Goal: Information Seeking & Learning: Find specific fact

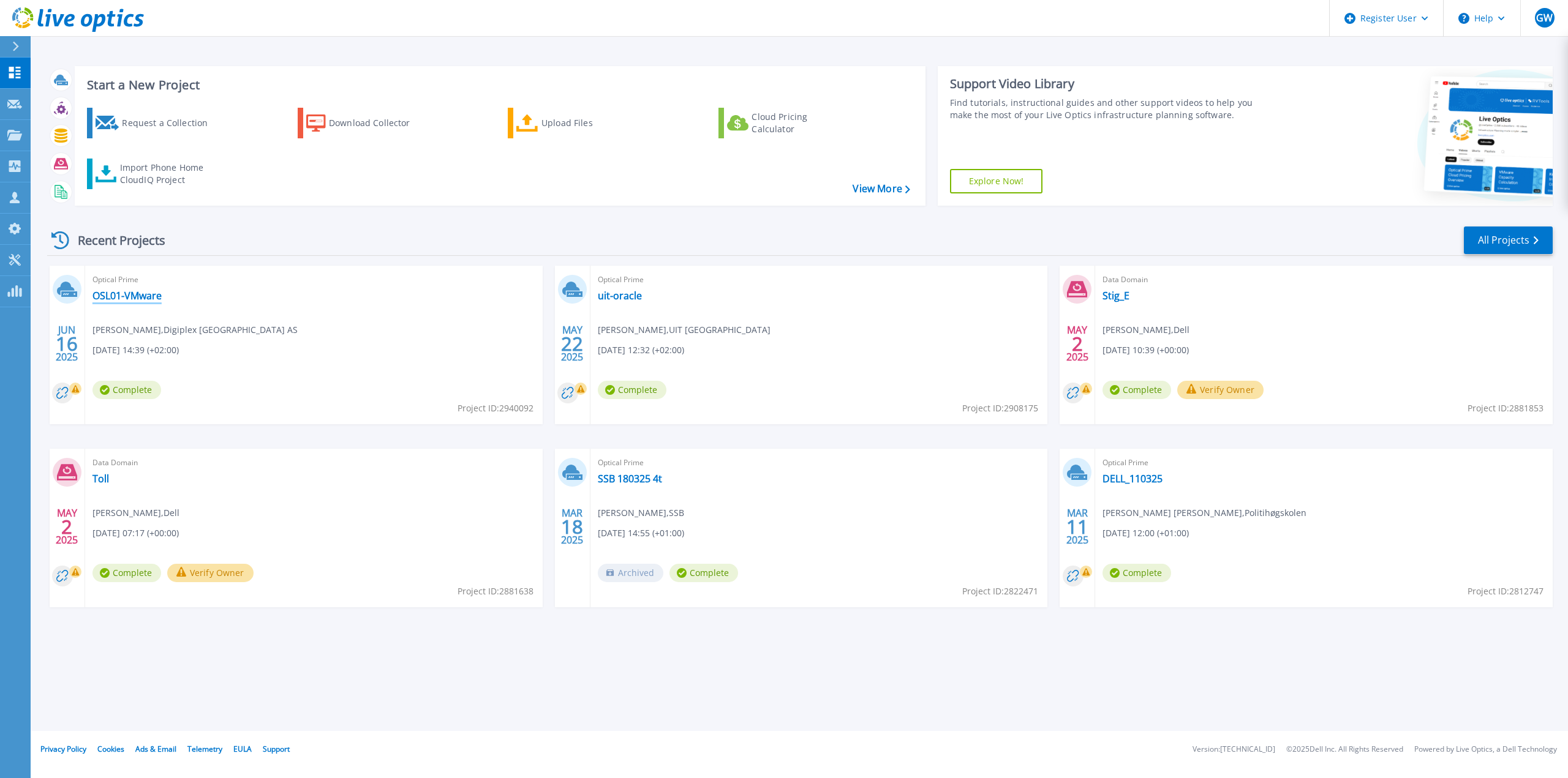
click at [136, 294] on link "OSL01-VMware" at bounding box center [127, 295] width 69 height 13
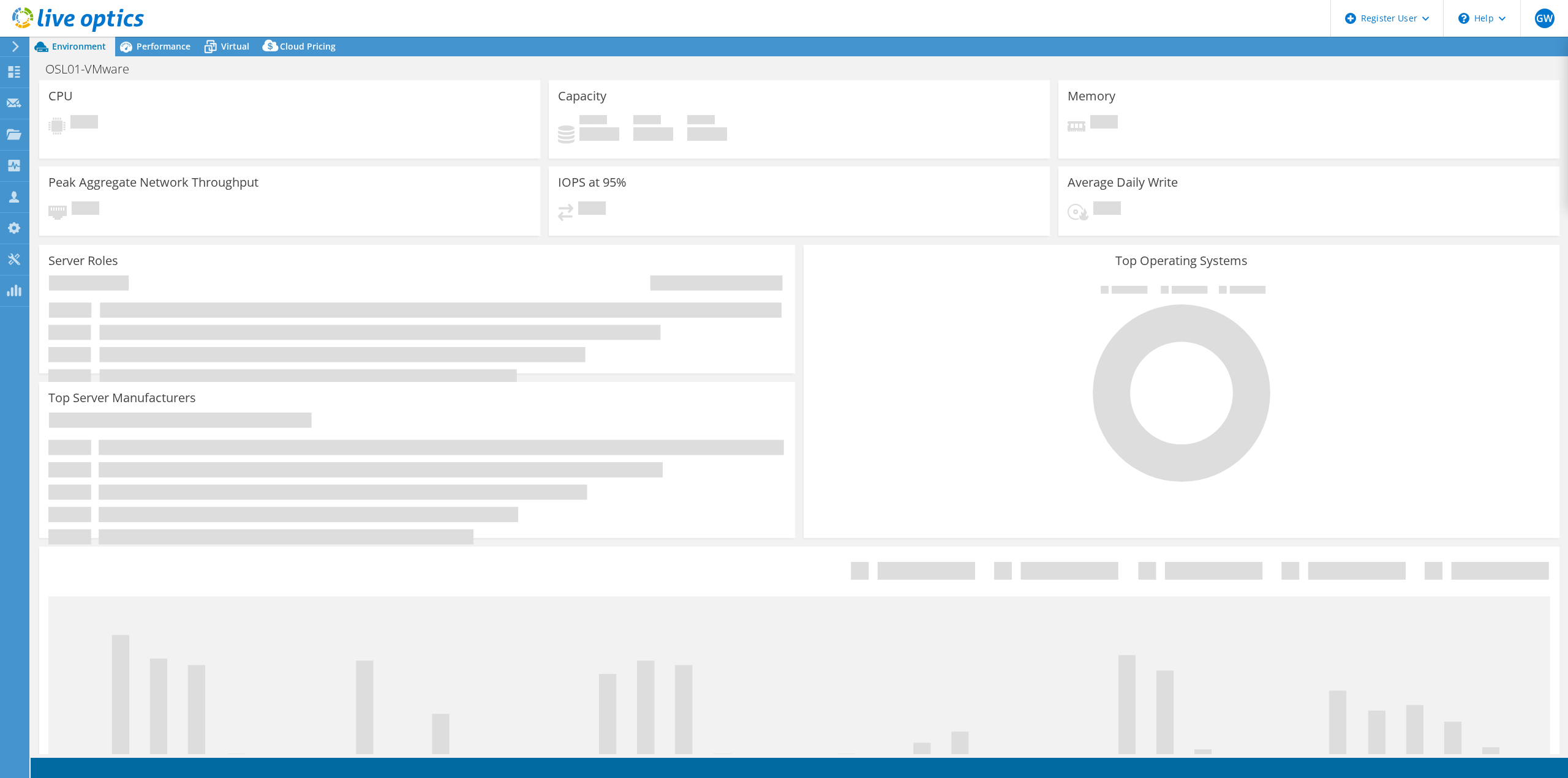
select select "USD"
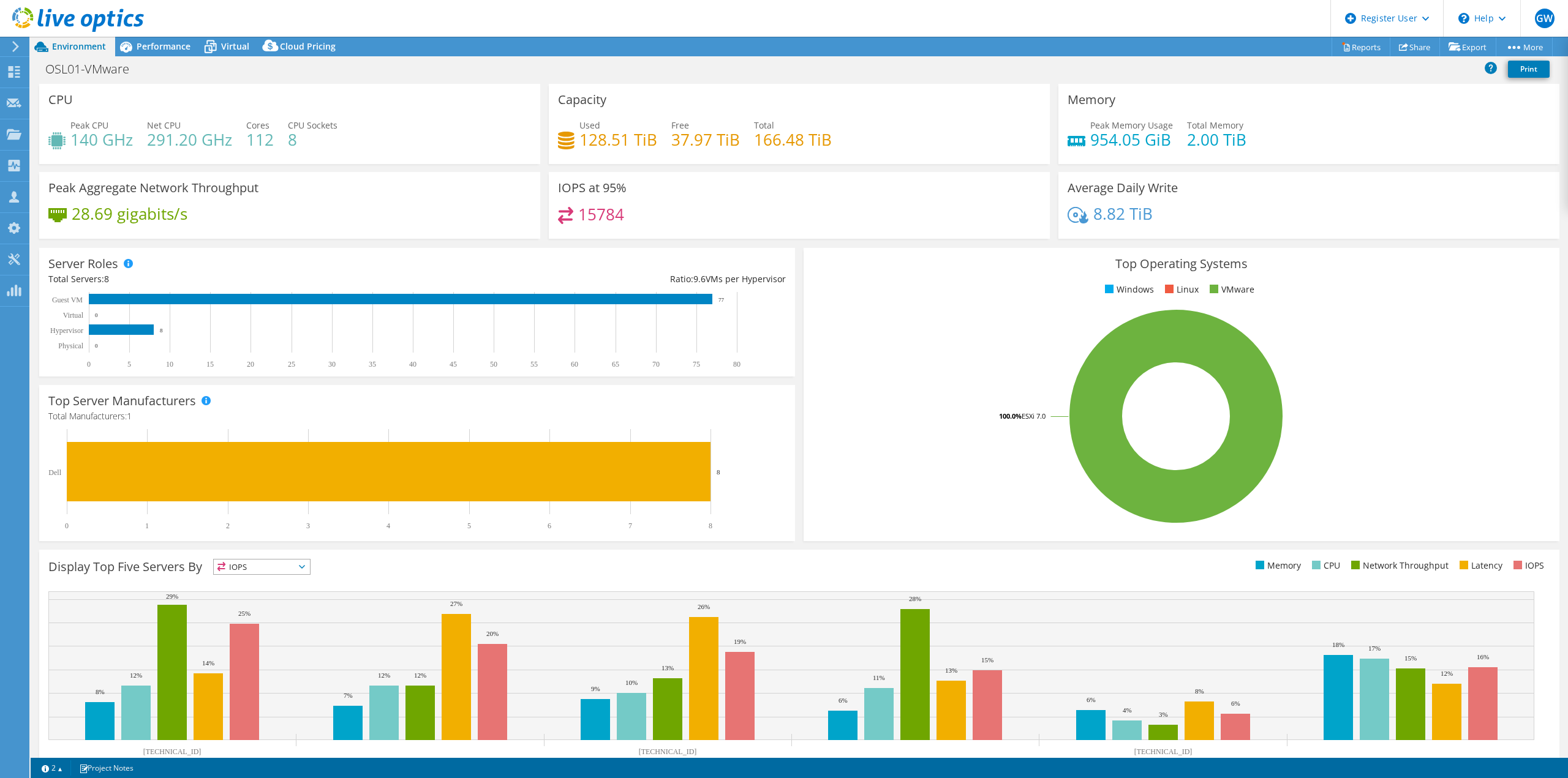
click at [211, 46] on icon at bounding box center [210, 46] width 21 height 21
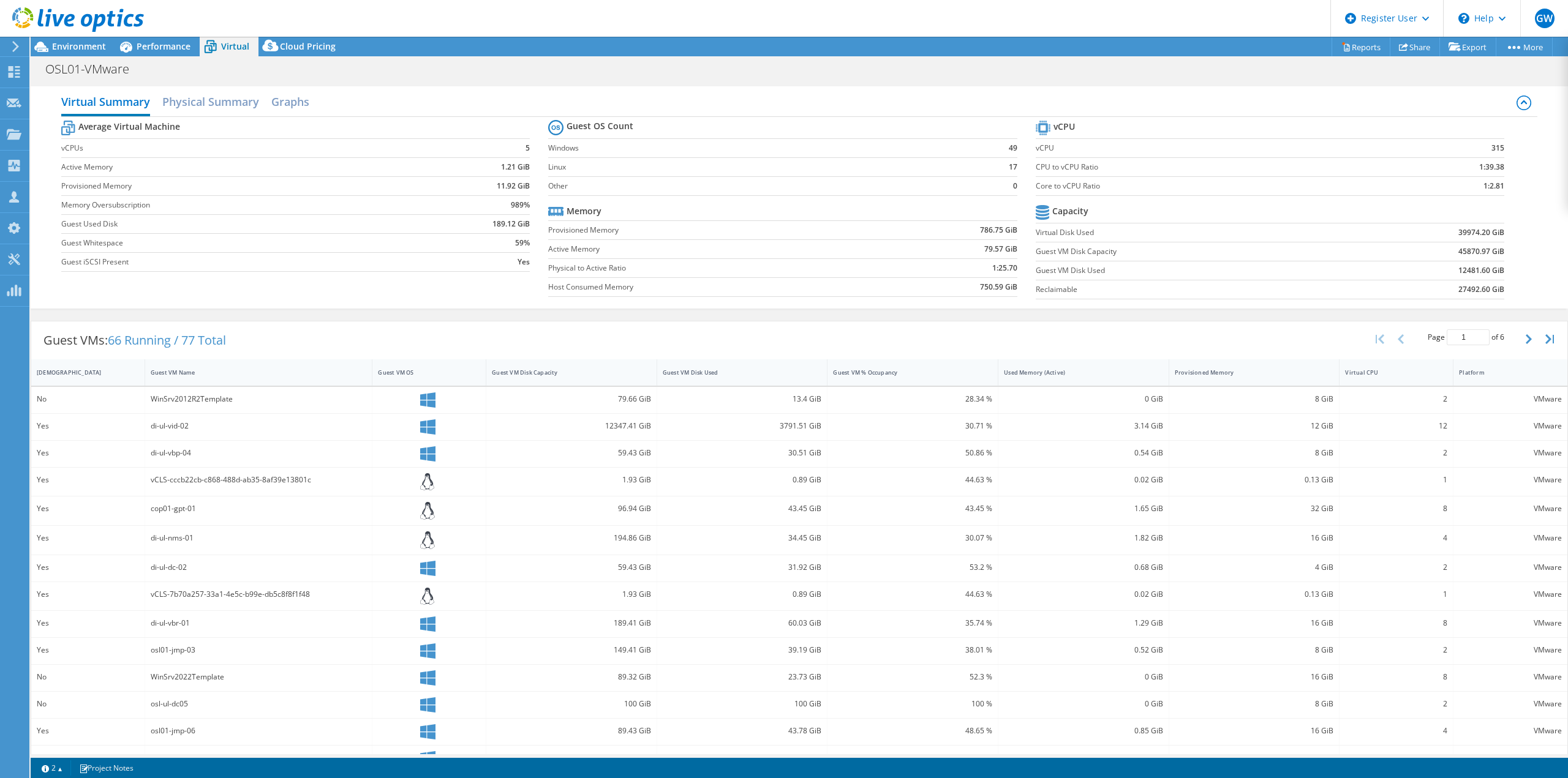
click at [209, 106] on h2 "Physical Summary" at bounding box center [210, 101] width 96 height 24
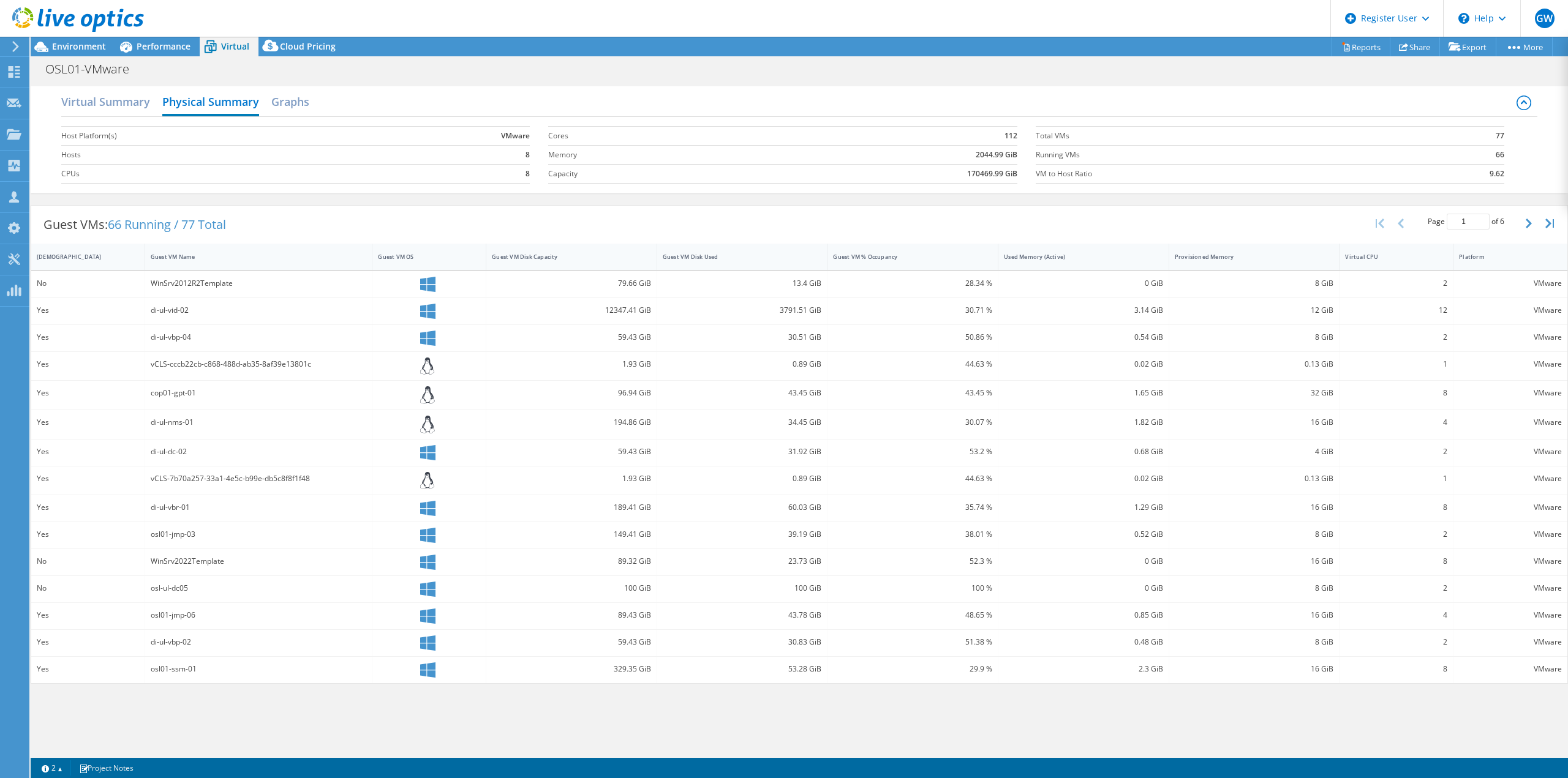
click at [172, 44] on span "Performance" at bounding box center [163, 46] width 54 height 12
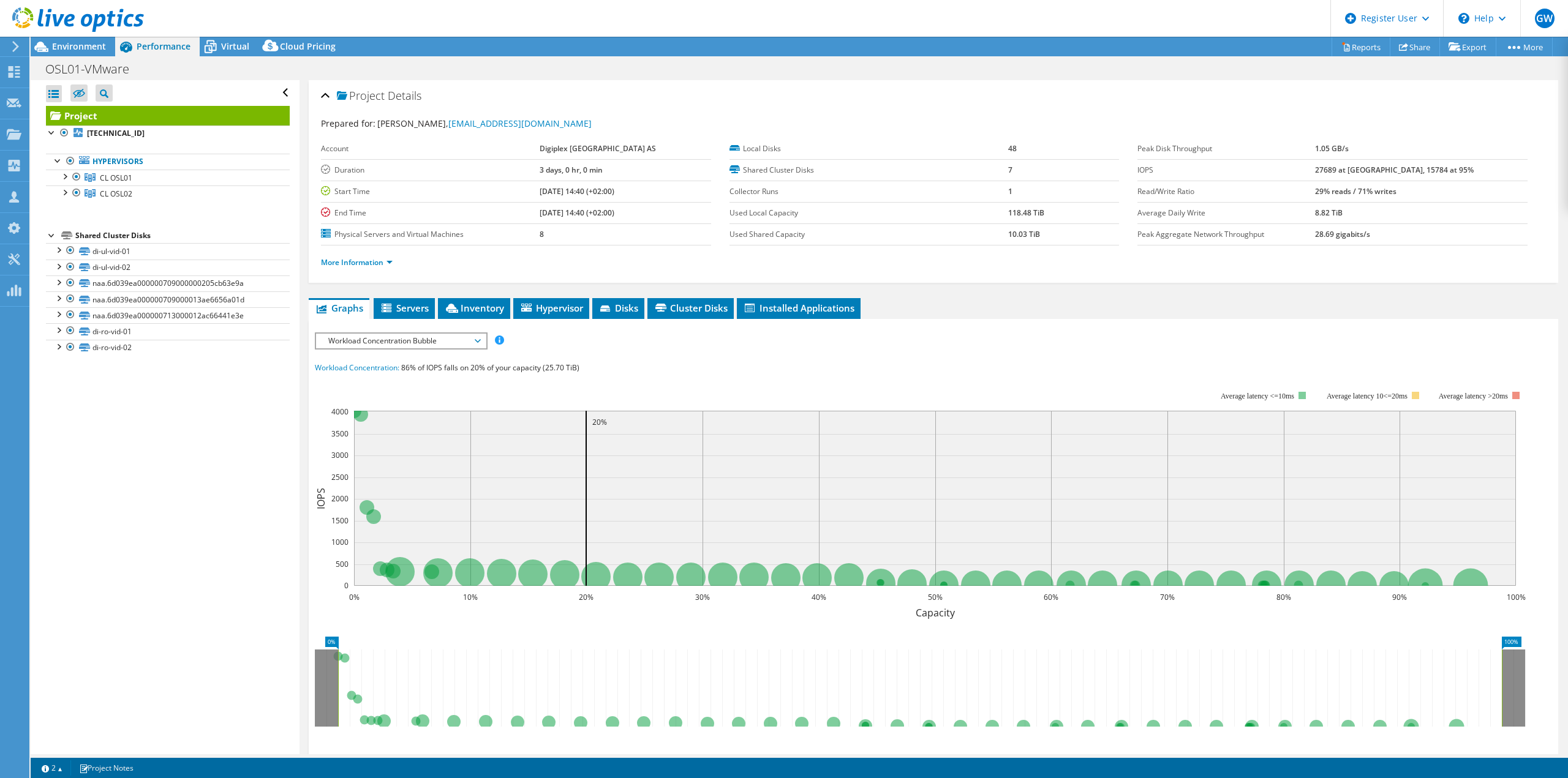
click at [408, 302] on span "Servers" at bounding box center [404, 308] width 49 height 13
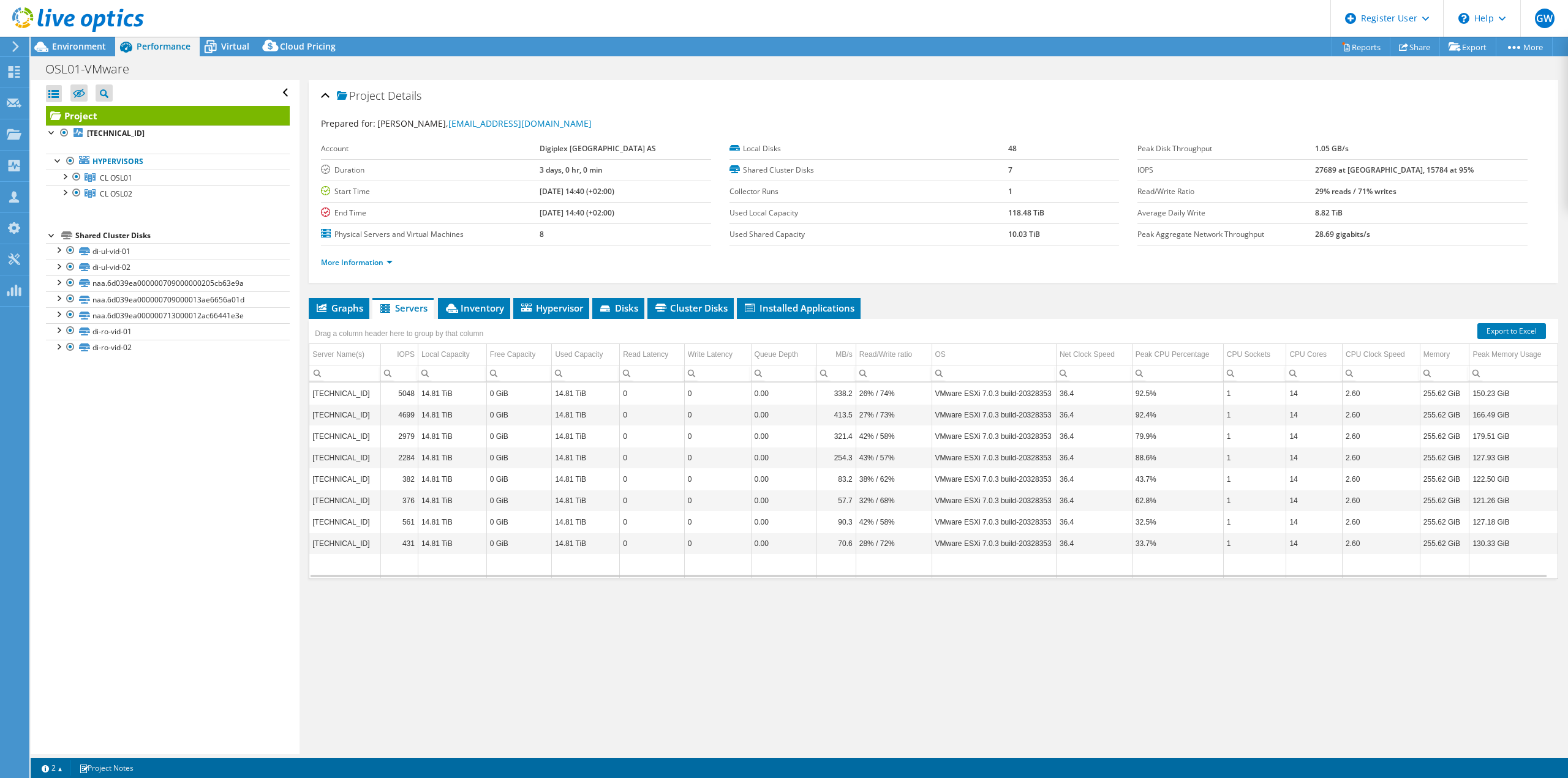
click at [485, 304] on span "Inventory" at bounding box center [474, 308] width 60 height 13
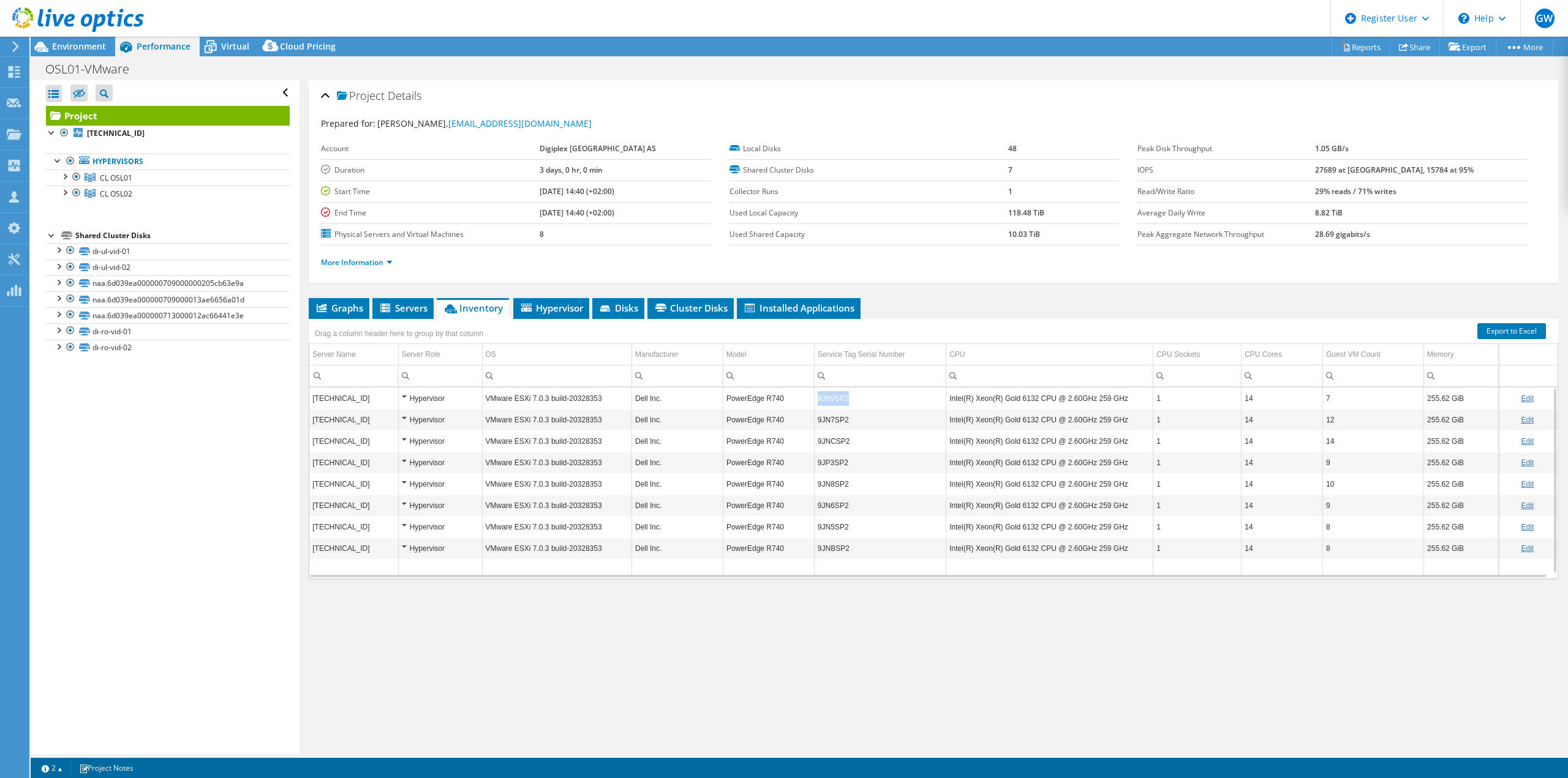
drag, startPoint x: 849, startPoint y: 397, endPoint x: 812, endPoint y: 397, distance: 37.0
click at [814, 397] on td "9JN9SP2" at bounding box center [879, 397] width 132 height 21
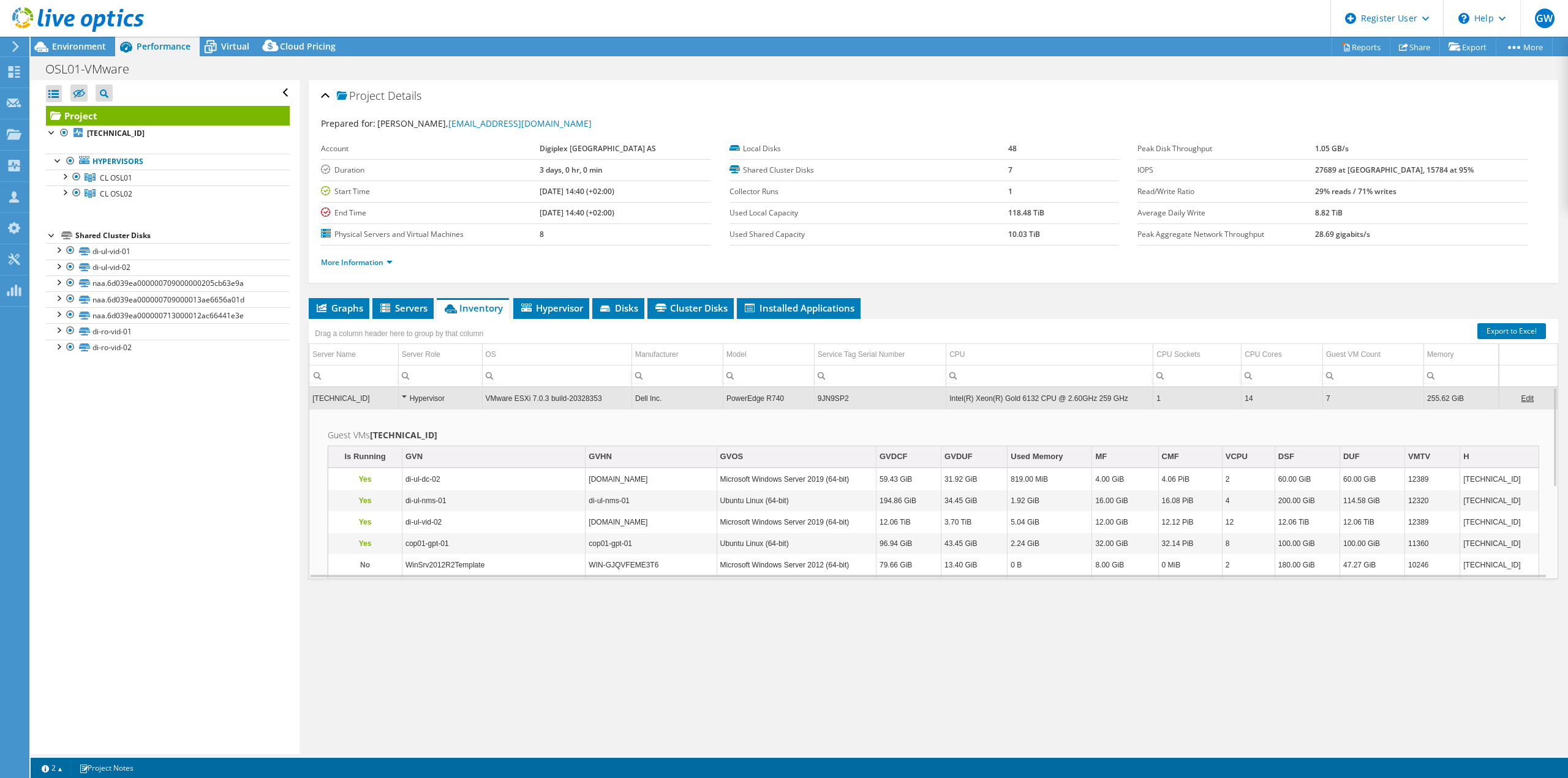
click at [829, 397] on td "9JN9SP2" at bounding box center [879, 397] width 132 height 21
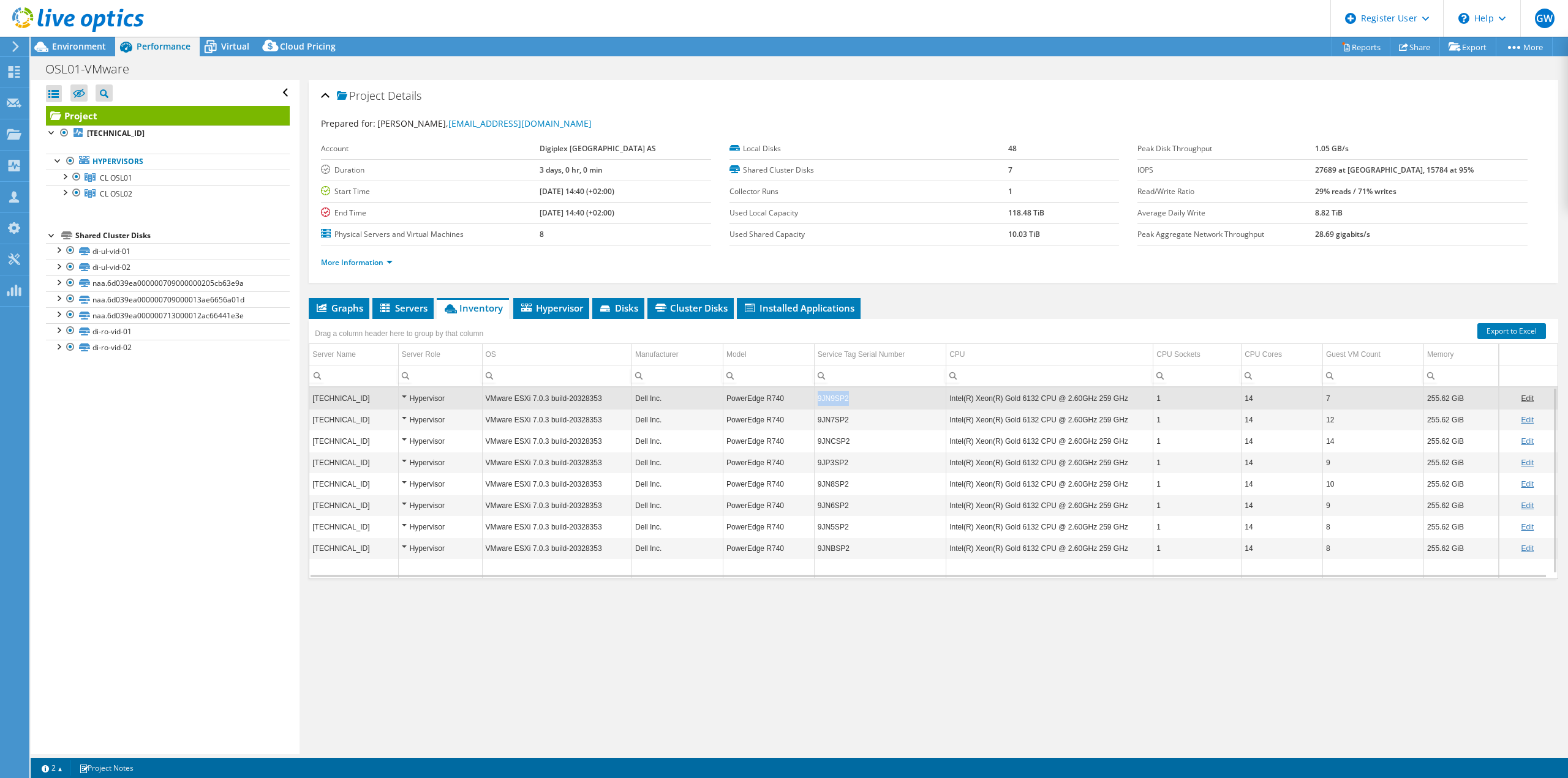
drag, startPoint x: 845, startPoint y: 397, endPoint x: 816, endPoint y: 398, distance: 29.0
click at [816, 398] on td "9JN9SP2" at bounding box center [879, 397] width 132 height 21
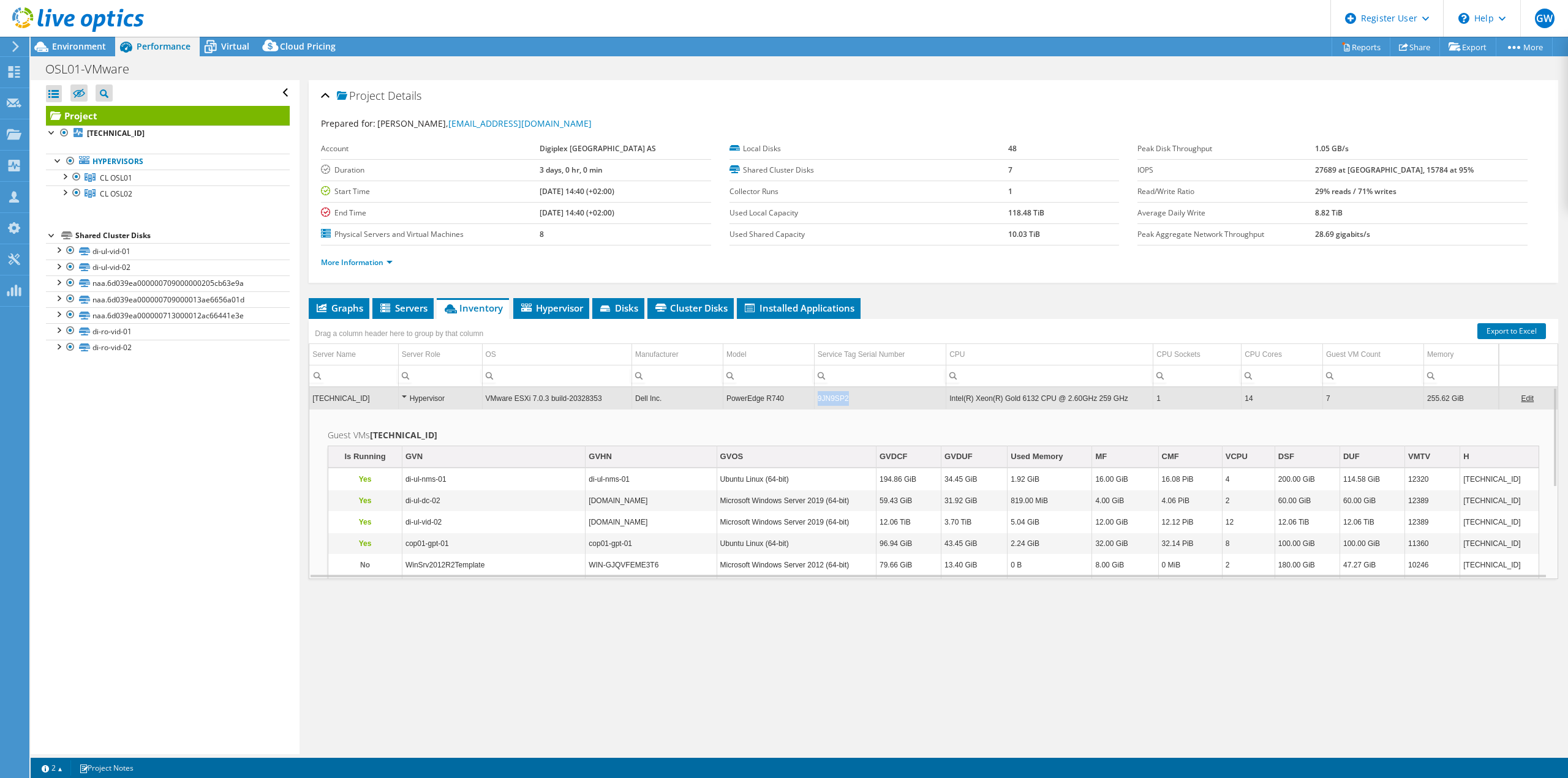
drag, startPoint x: 815, startPoint y: 397, endPoint x: 842, endPoint y: 400, distance: 27.2
click at [842, 400] on td "9JN9SP2" at bounding box center [879, 397] width 132 height 21
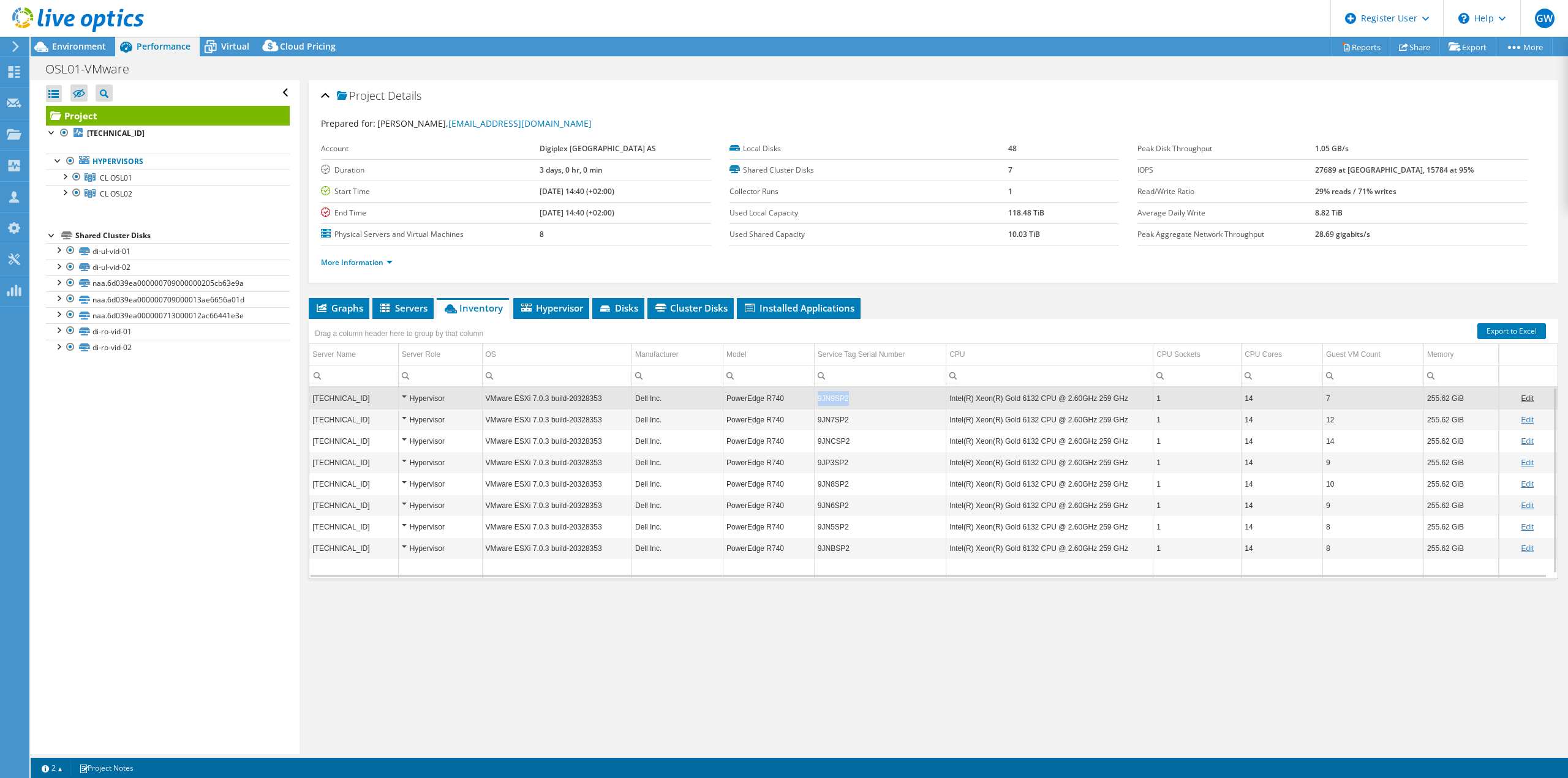
drag, startPoint x: 843, startPoint y: 399, endPoint x: 814, endPoint y: 398, distance: 29.0
click at [814, 398] on td "9JN9SP2" at bounding box center [879, 397] width 132 height 21
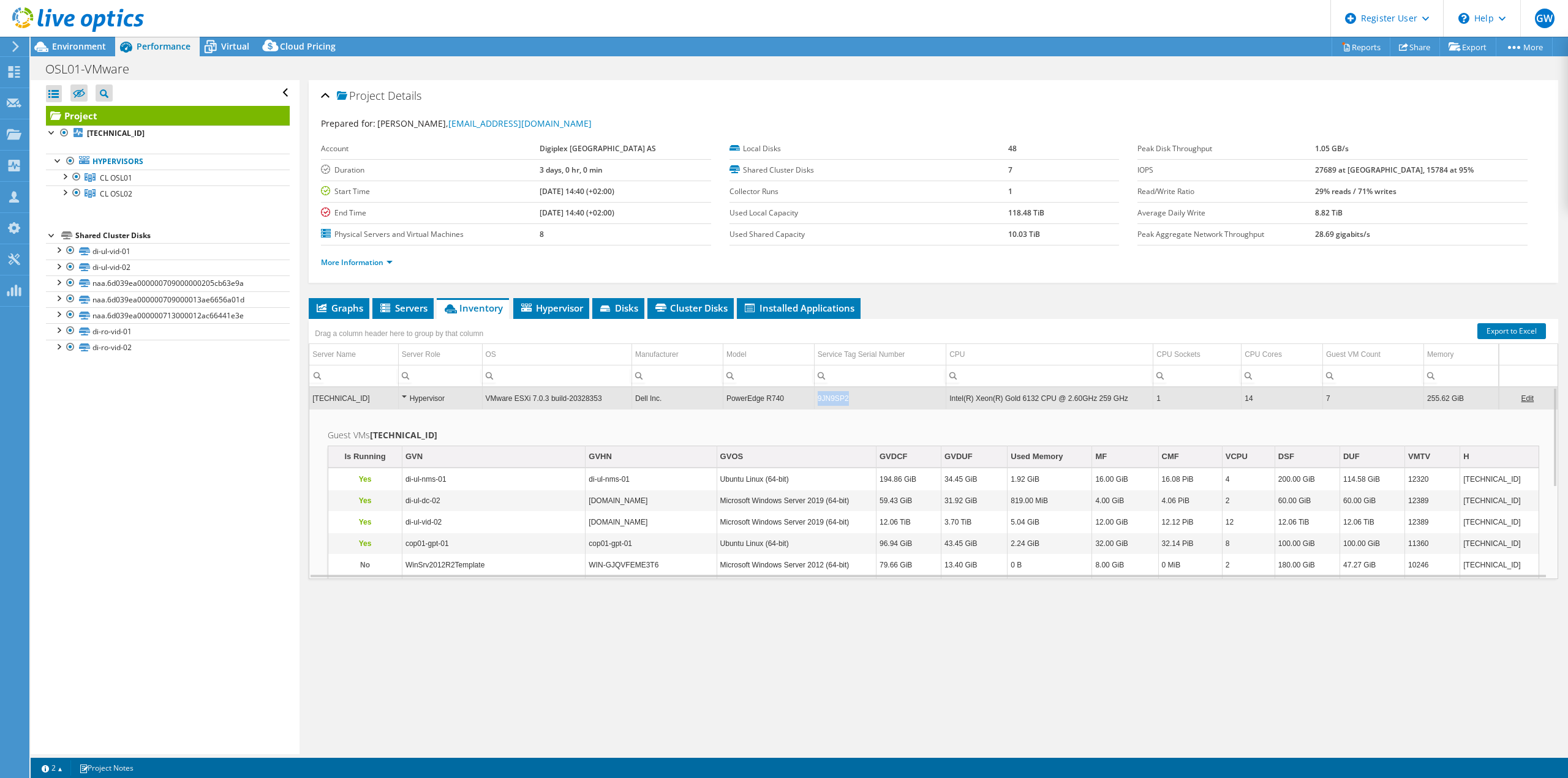
drag, startPoint x: 859, startPoint y: 401, endPoint x: 805, endPoint y: 393, distance: 54.6
click at [805, 393] on tr "172.24.254.114 Hypervisor VMware ESXi 7.0.3 build-20328353 Dell Inc. PowerEdge …" at bounding box center [933, 397] width 1248 height 21
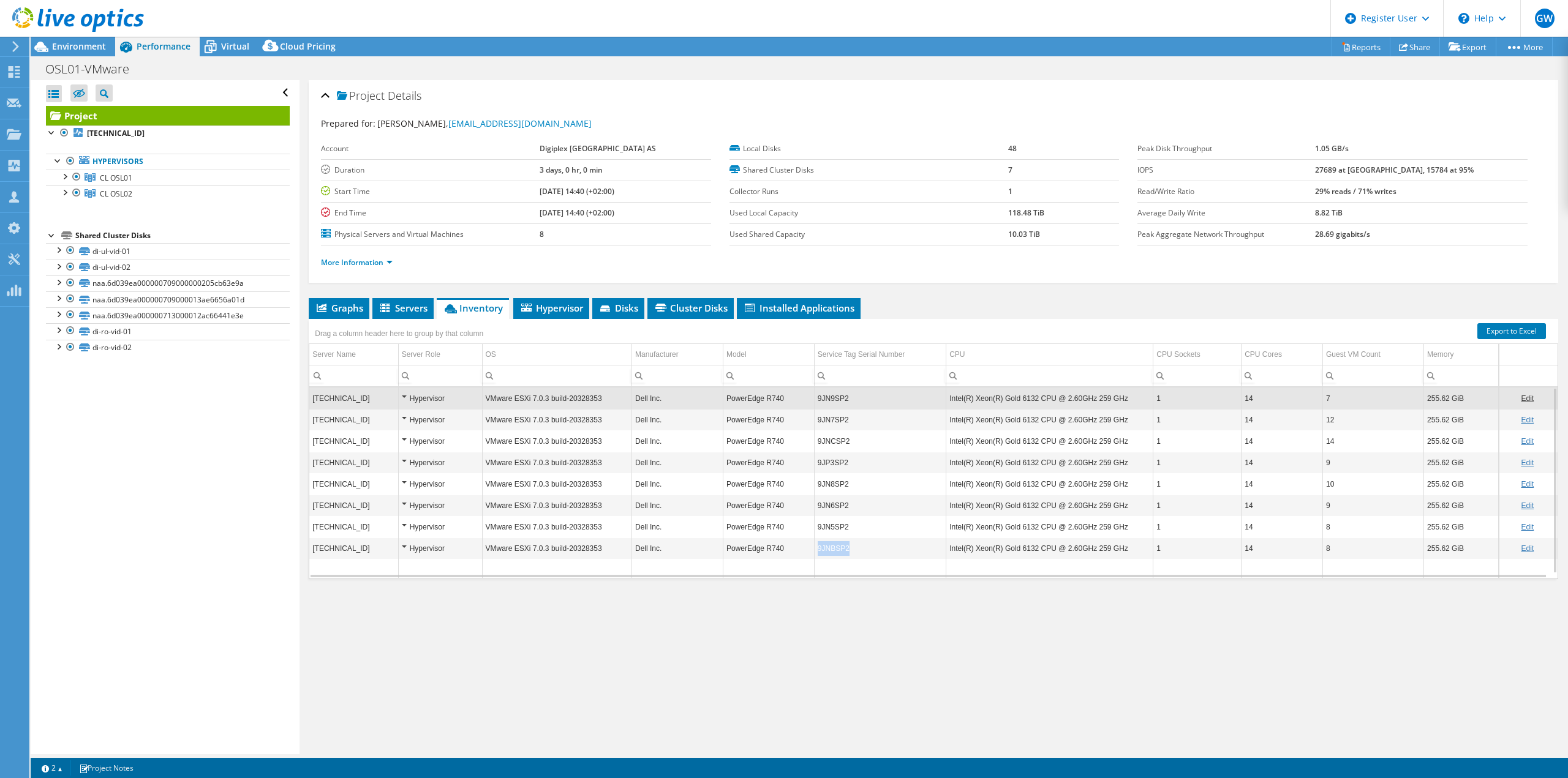
copy td "9JNBSP2"
drag, startPoint x: 844, startPoint y: 551, endPoint x: 814, endPoint y: 551, distance: 30.0
click at [814, 551] on td "9JNBSP2" at bounding box center [879, 548] width 132 height 21
